Goal: Find specific page/section: Find specific page/section

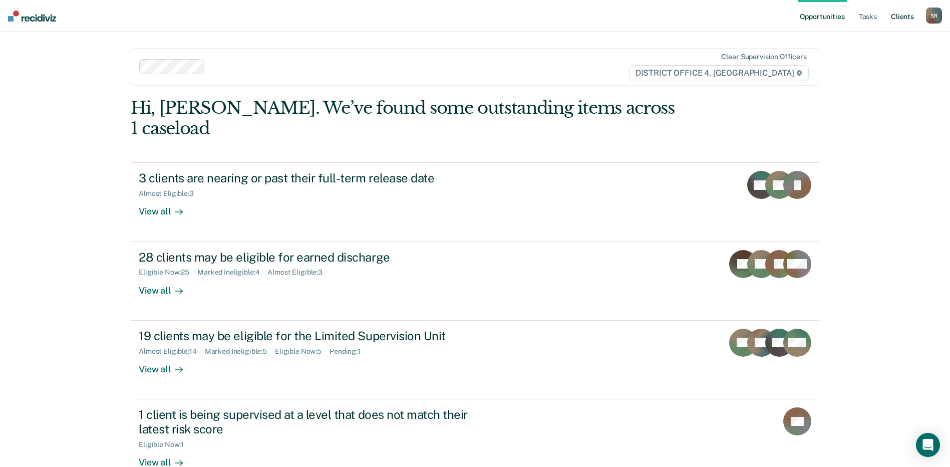
click at [894, 19] on link "Client s" at bounding box center [902, 16] width 27 height 32
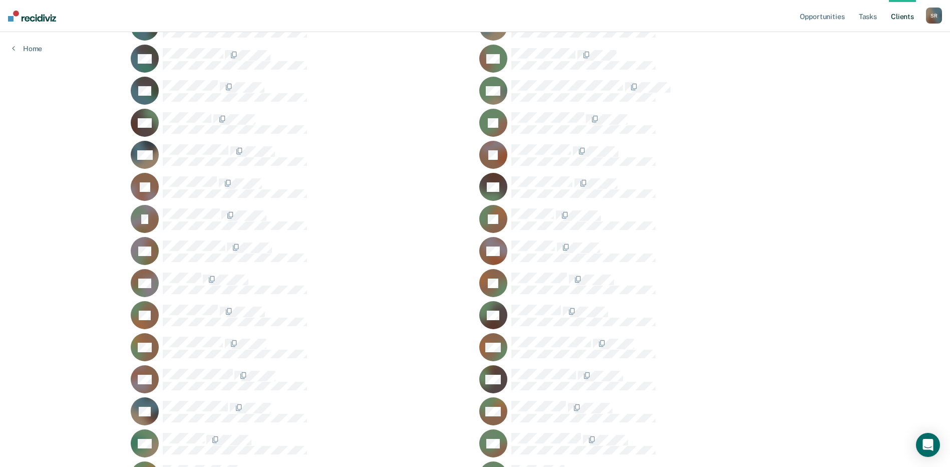
scroll to position [601, 0]
